Goal: Navigation & Orientation: Find specific page/section

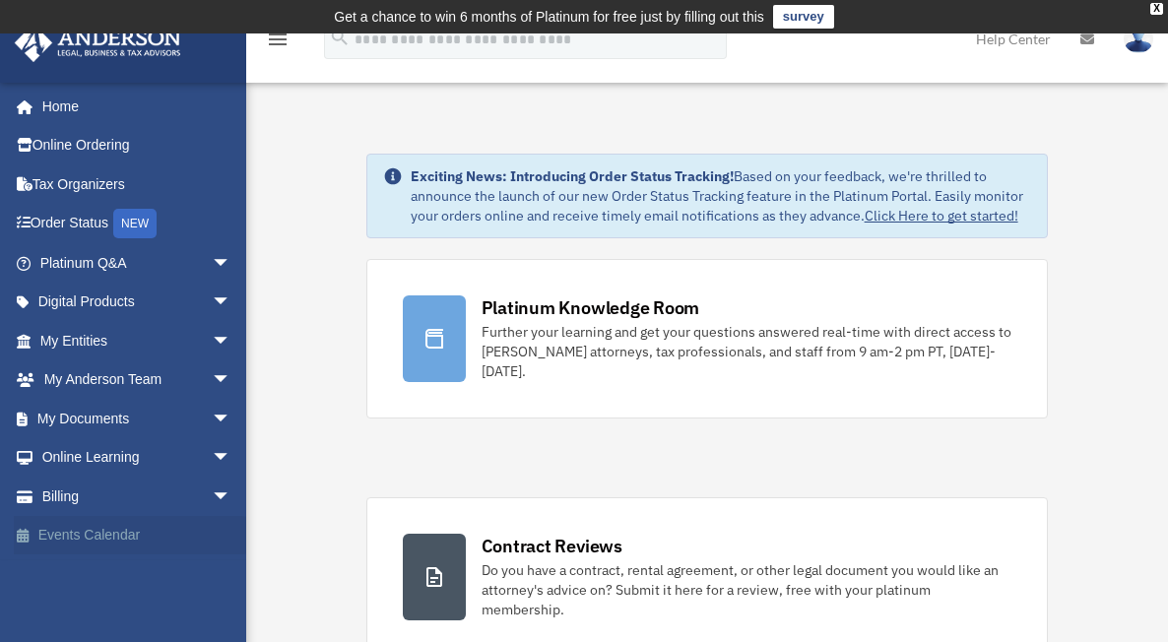
click at [93, 534] on link "Events Calendar" at bounding box center [137, 535] width 247 height 39
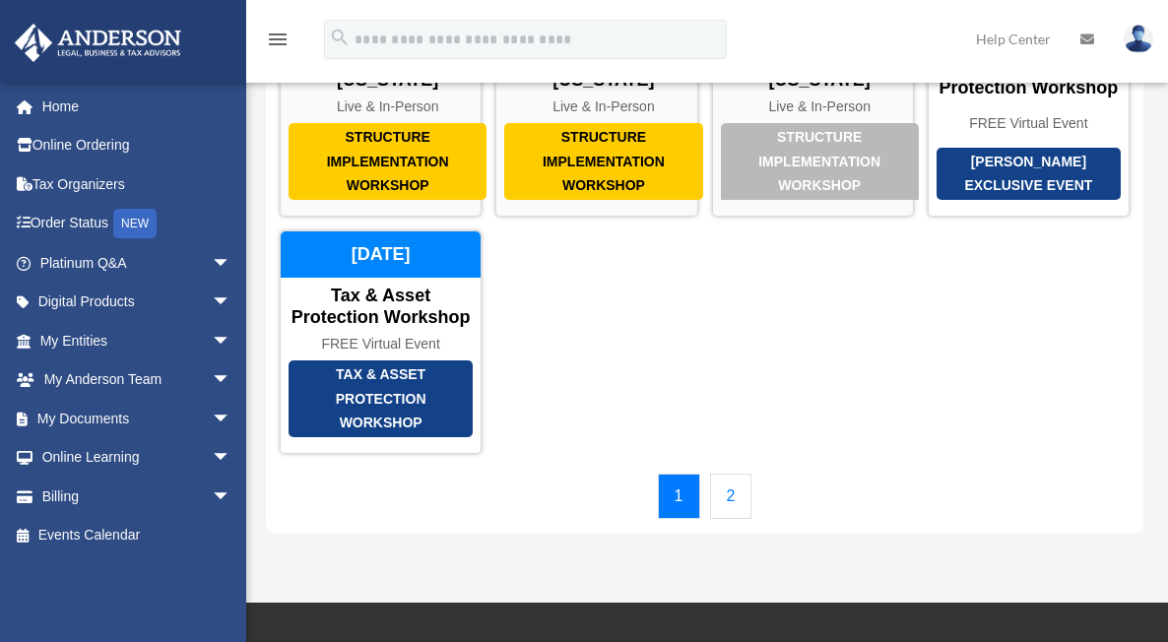
scroll to position [394, 0]
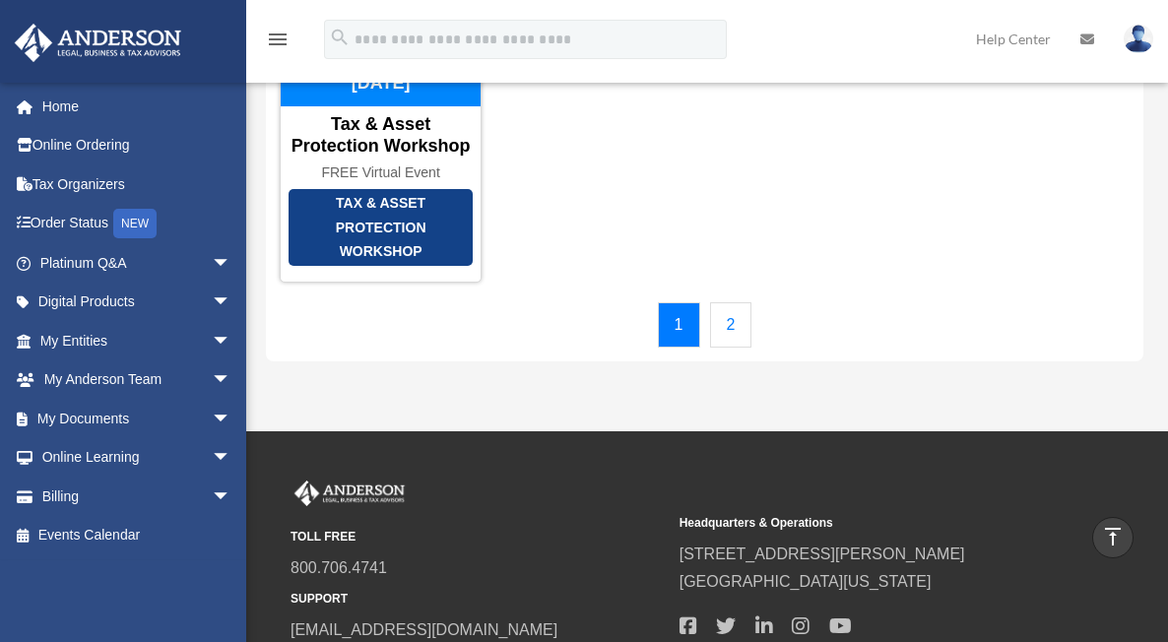
click at [736, 336] on link "2" at bounding box center [731, 324] width 42 height 45
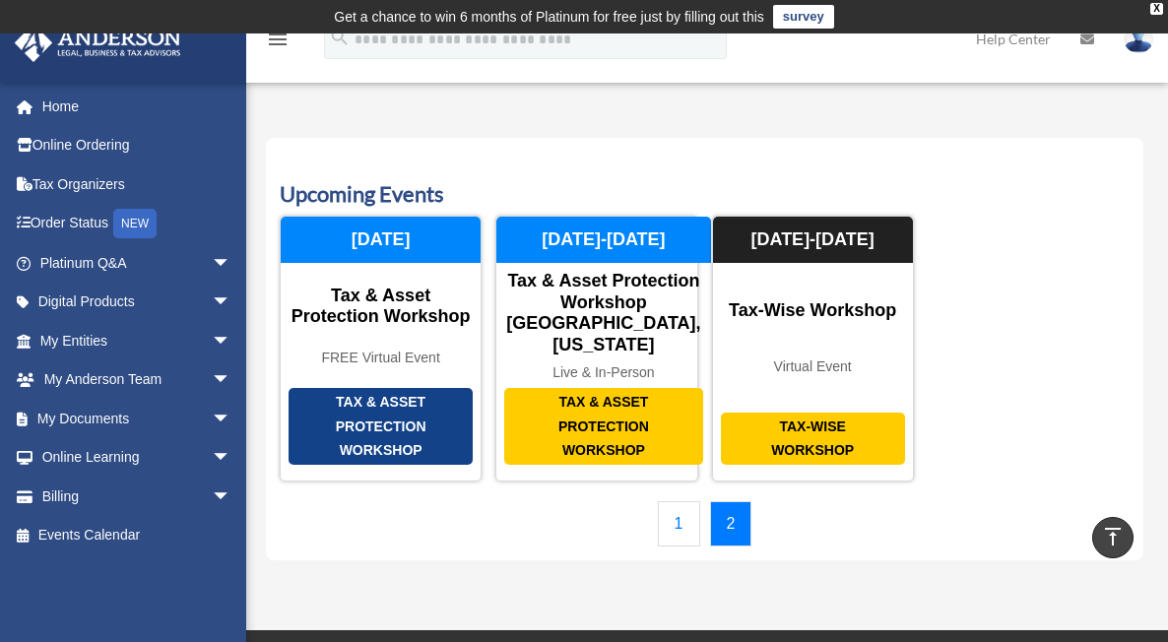
scroll to position [0, 0]
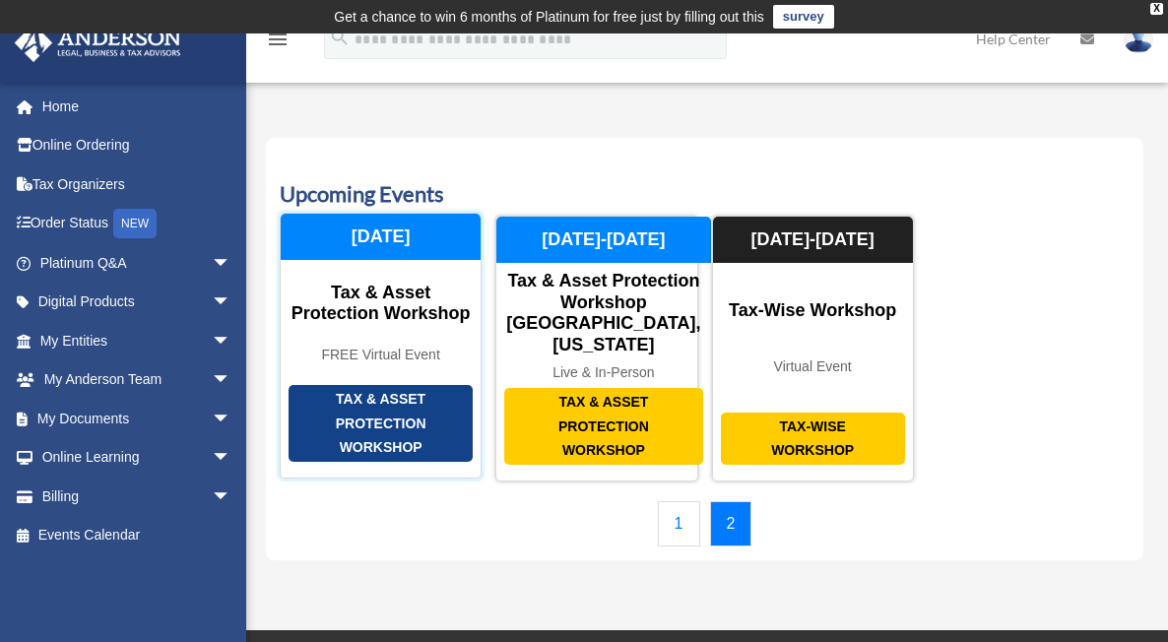
click at [392, 405] on div "Tax & Asset Protection Workshop" at bounding box center [381, 423] width 184 height 77
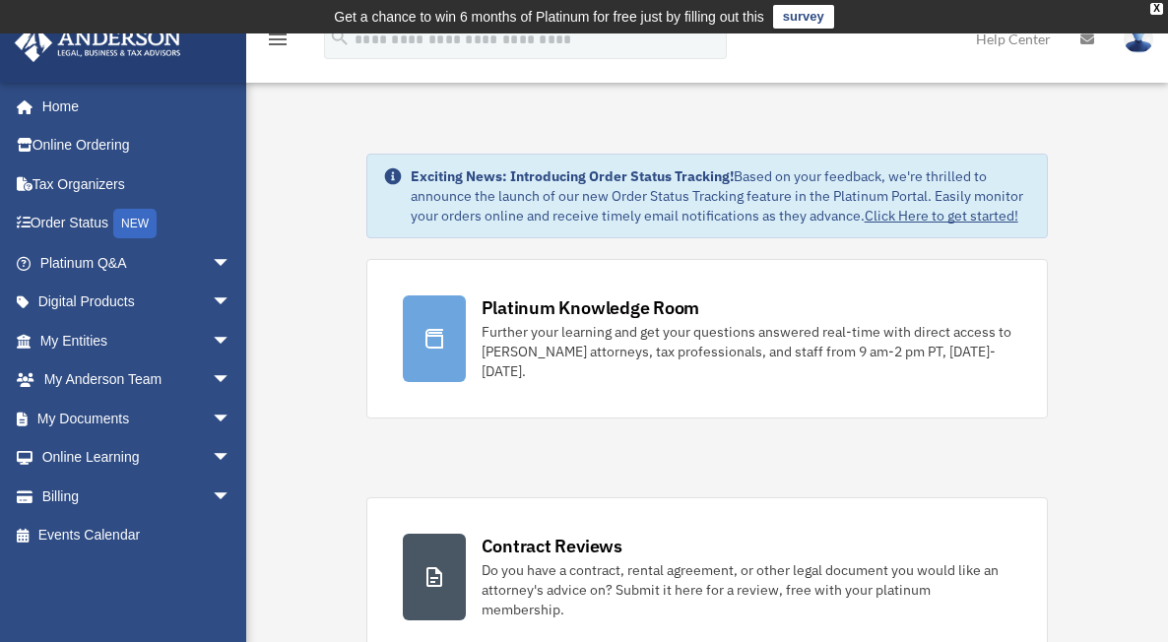
click at [1139, 42] on img at bounding box center [1139, 39] width 30 height 29
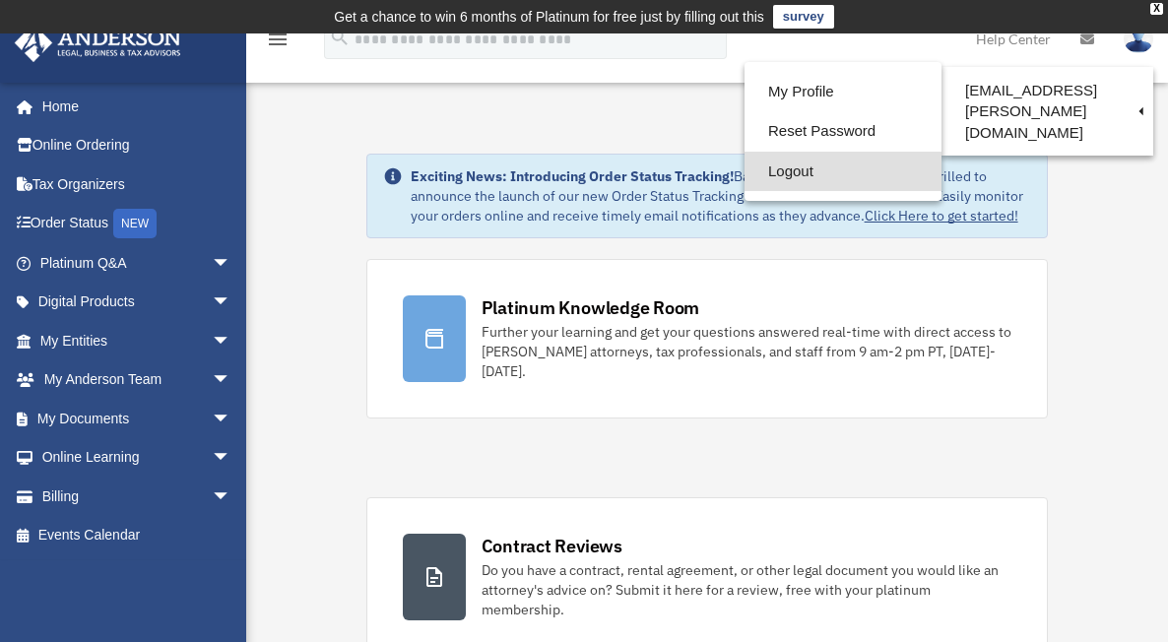
click at [804, 169] on link "Logout" at bounding box center [843, 172] width 197 height 40
